Goal: Book appointment/travel/reservation

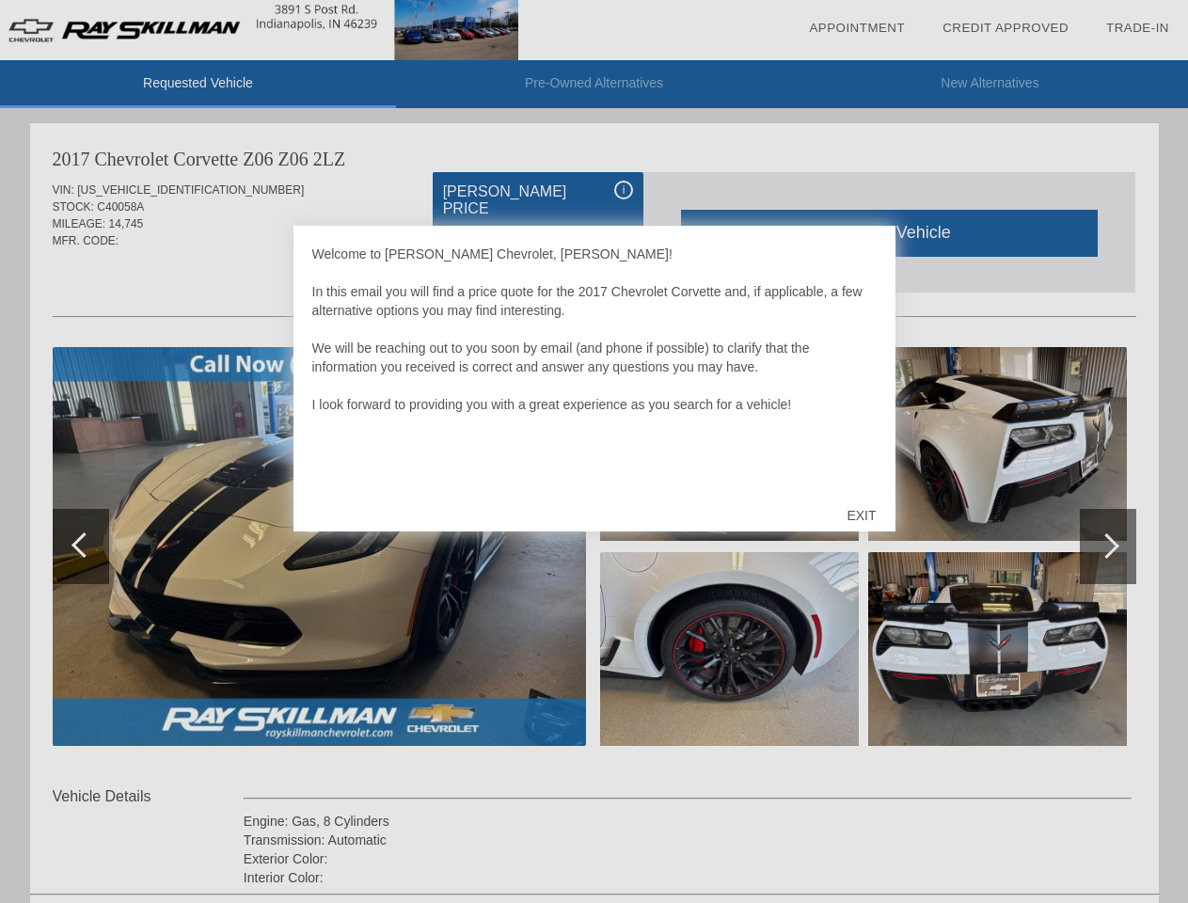
click at [857, 28] on link "Appointment" at bounding box center [857, 28] width 96 height 14
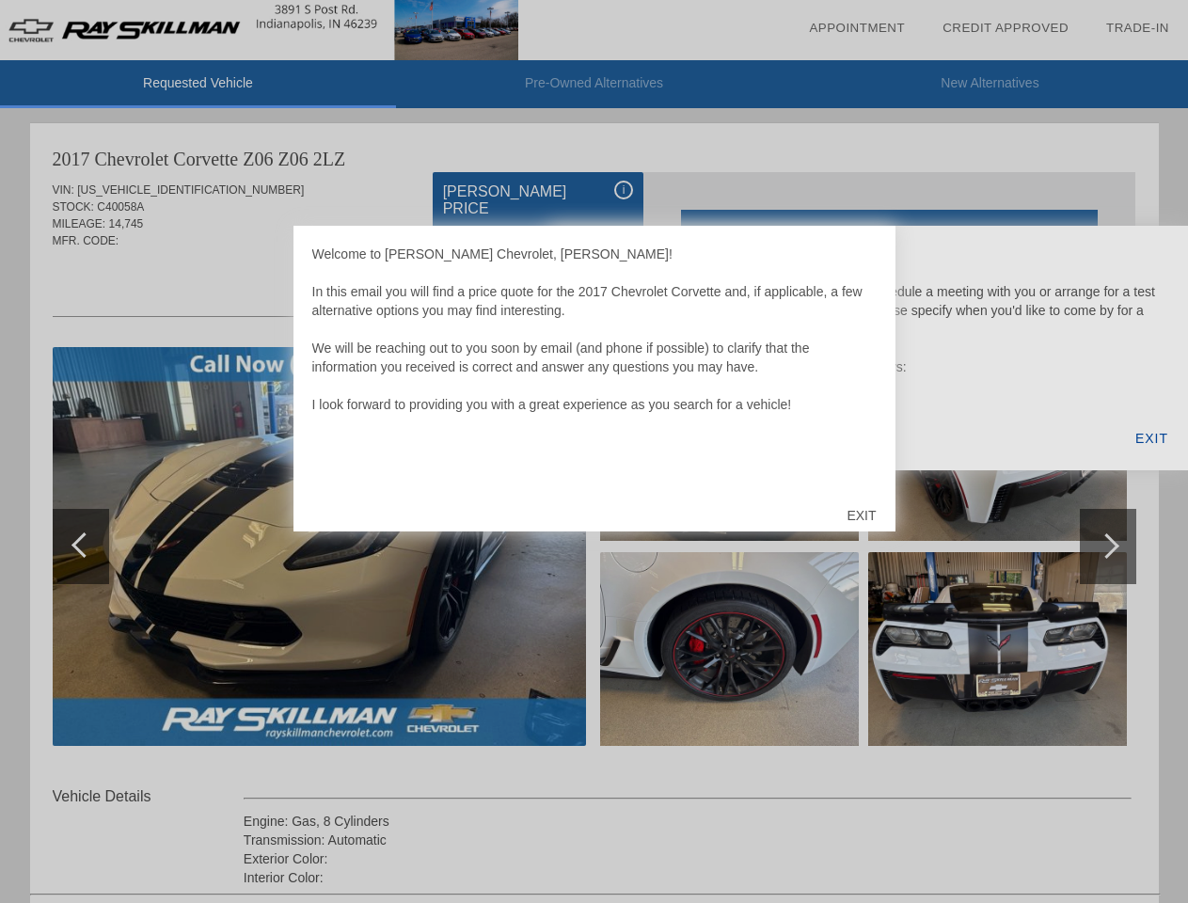
click at [860, 515] on div "EXIT" at bounding box center [861, 515] width 67 height 56
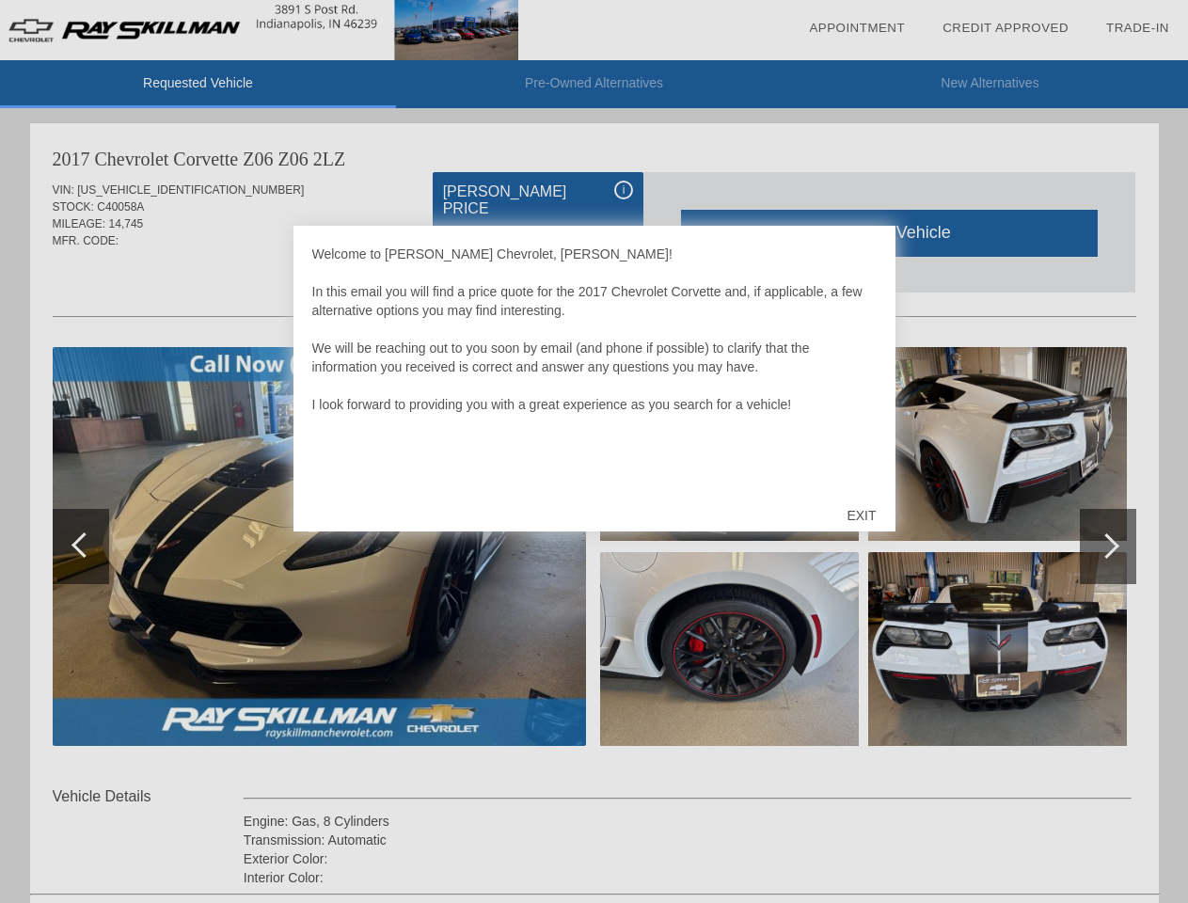
click at [857, 28] on link "Appointment" at bounding box center [857, 28] width 96 height 14
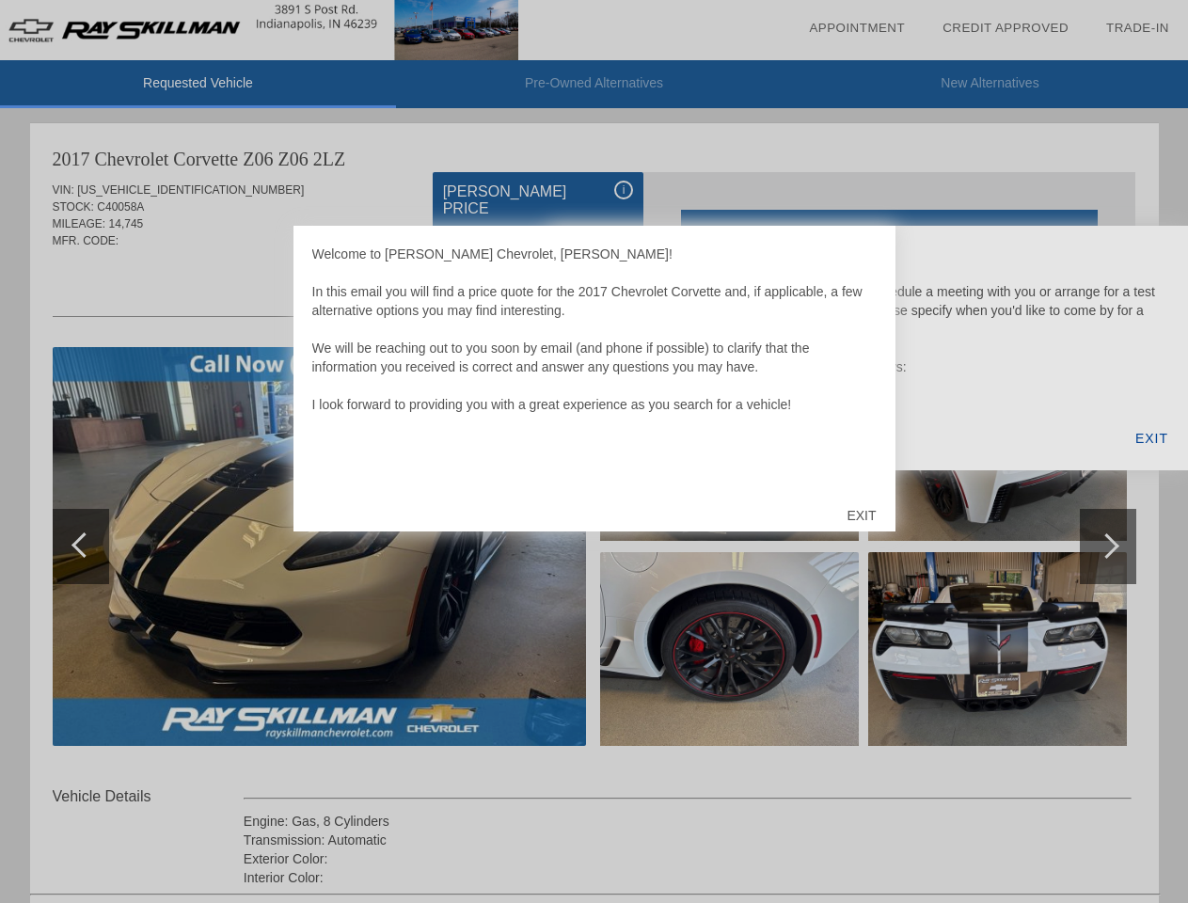
click at [860, 515] on div "EXIT" at bounding box center [861, 515] width 67 height 56
